Goal: Task Accomplishment & Management: Use online tool/utility

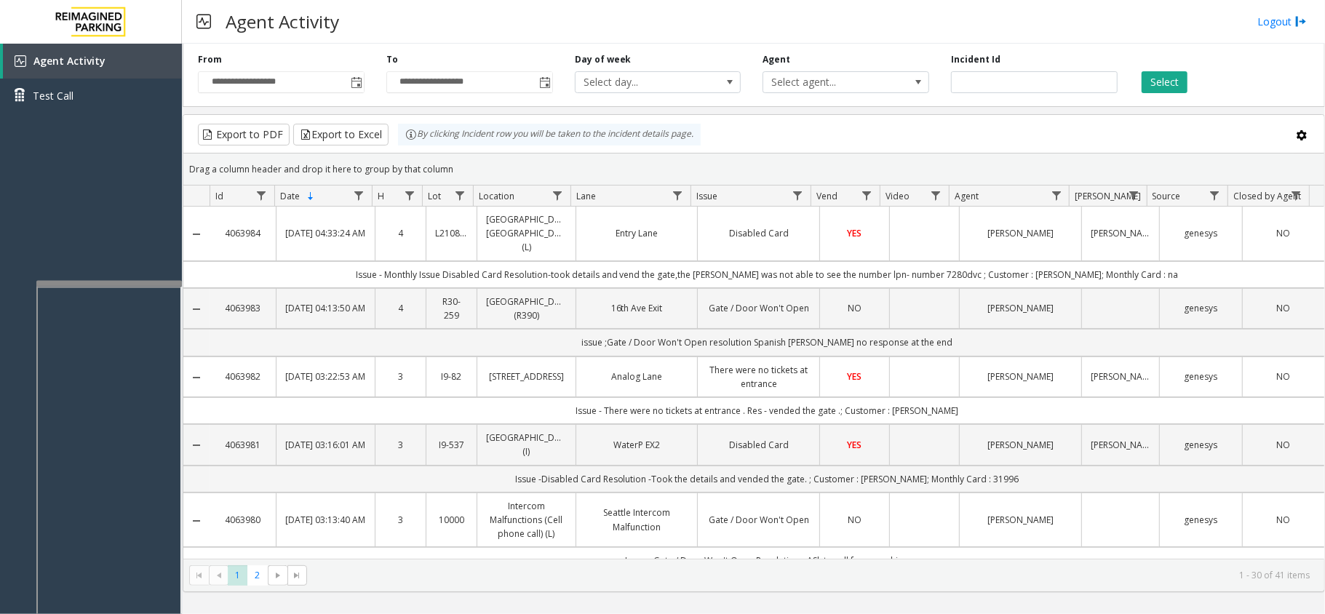
click at [551, 271] on td "Issue - Monthly Issue Disabled Card Resolution-took details and vend the gate,t…" at bounding box center [767, 274] width 1115 height 27
click at [109, 279] on div at bounding box center [111, 282] width 145 height 6
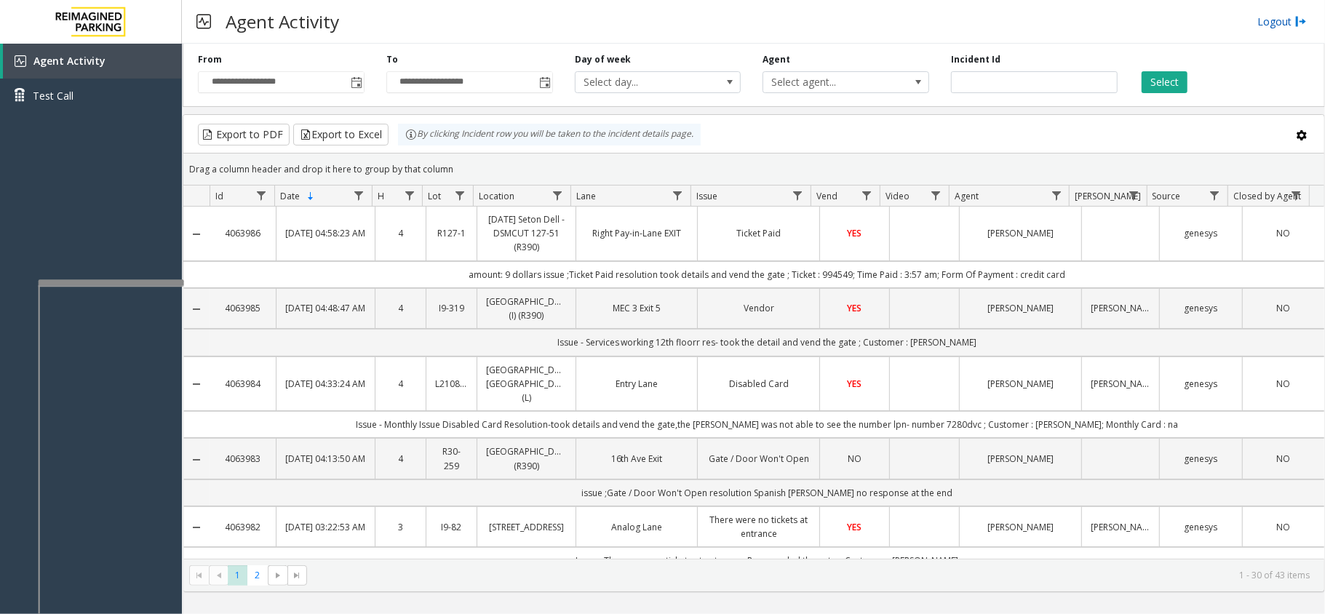
click at [1267, 19] on link "Logout" at bounding box center [1281, 21] width 49 height 15
